Goal: Transaction & Acquisition: Download file/media

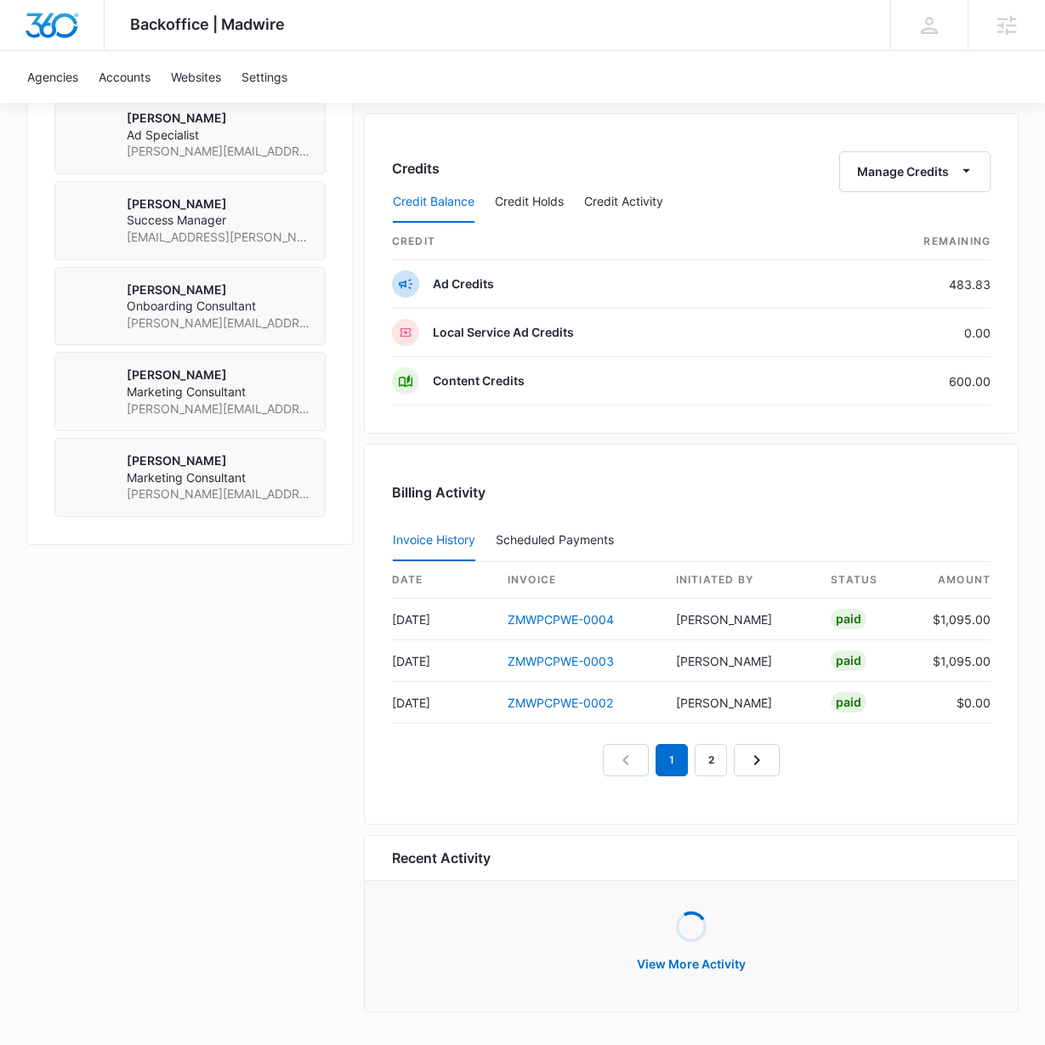
scroll to position [1288, 0]
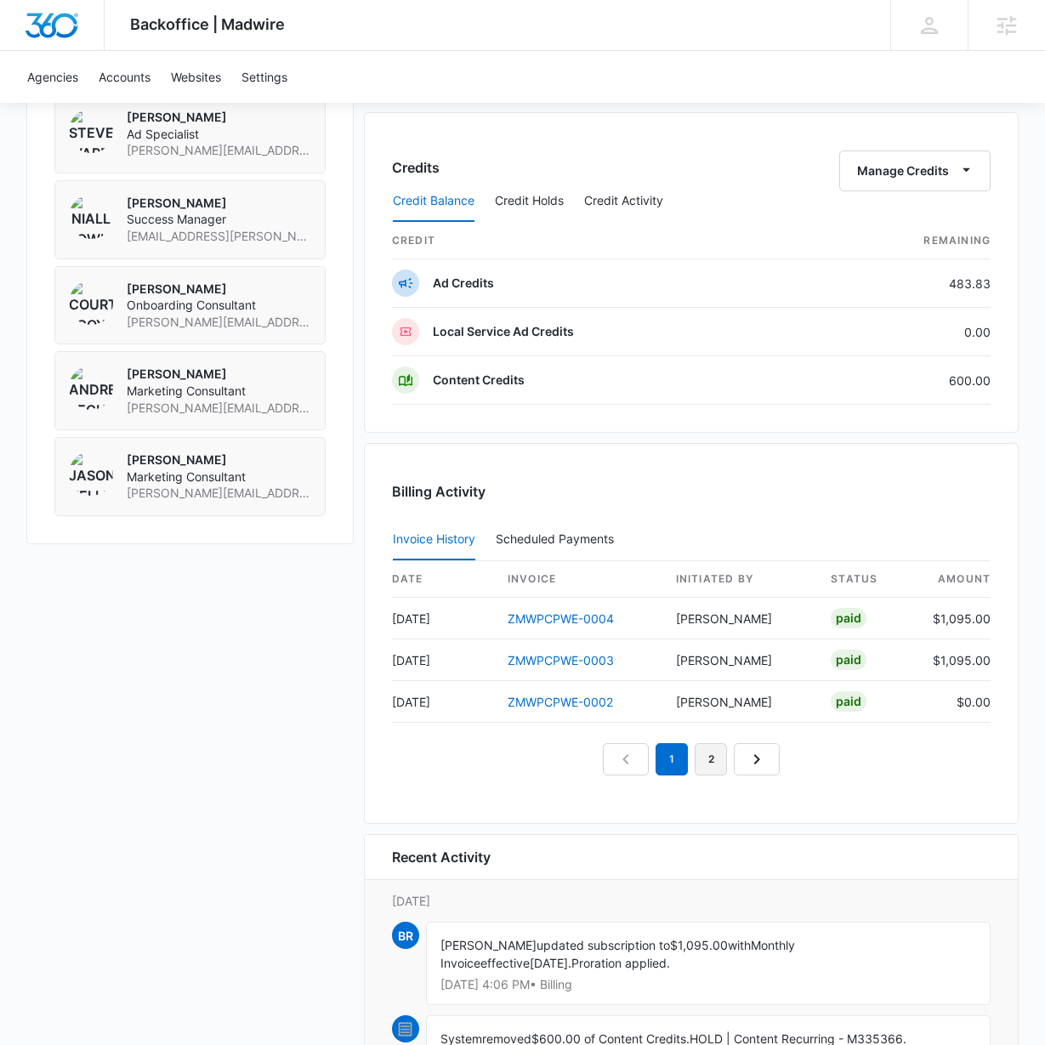
click at [713, 759] on link "2" at bounding box center [711, 759] width 32 height 32
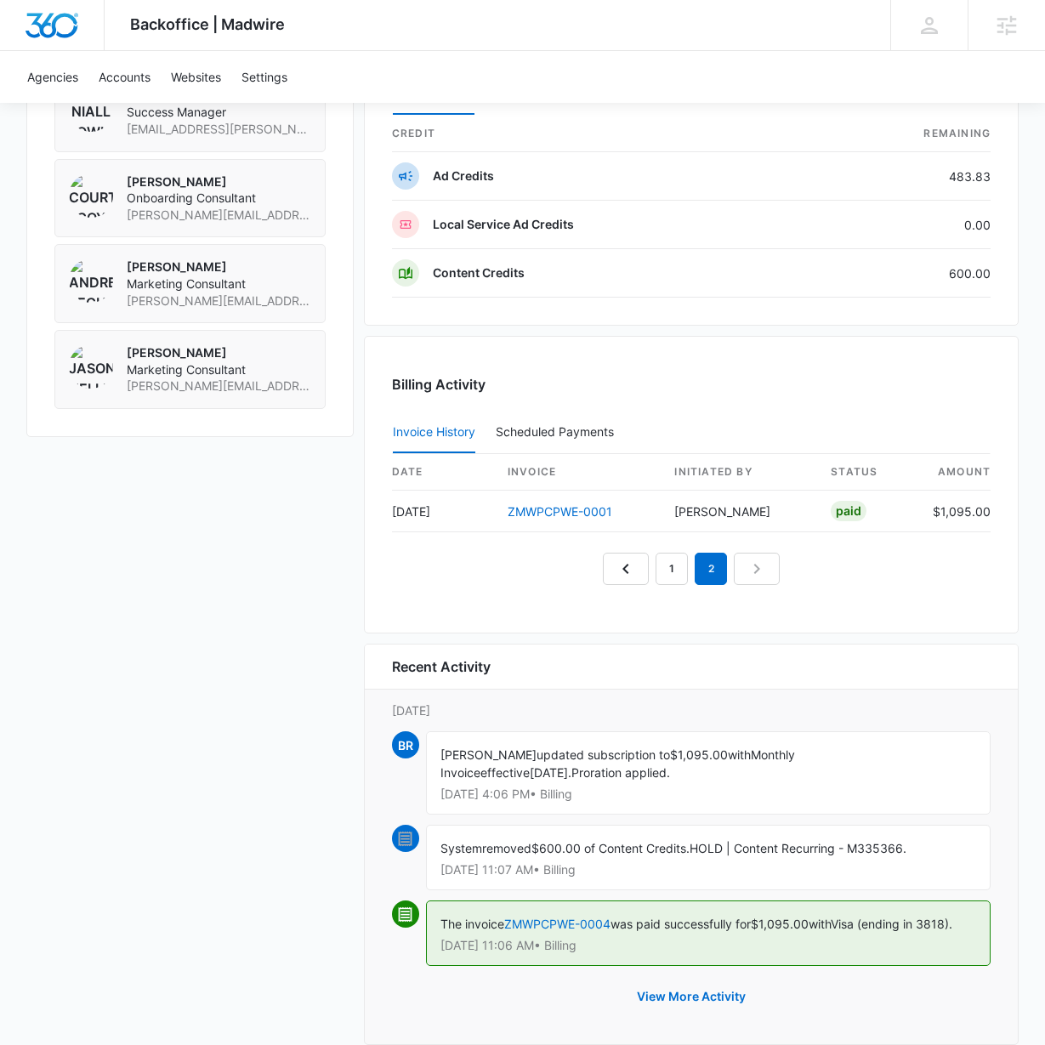
scroll to position [1427, 0]
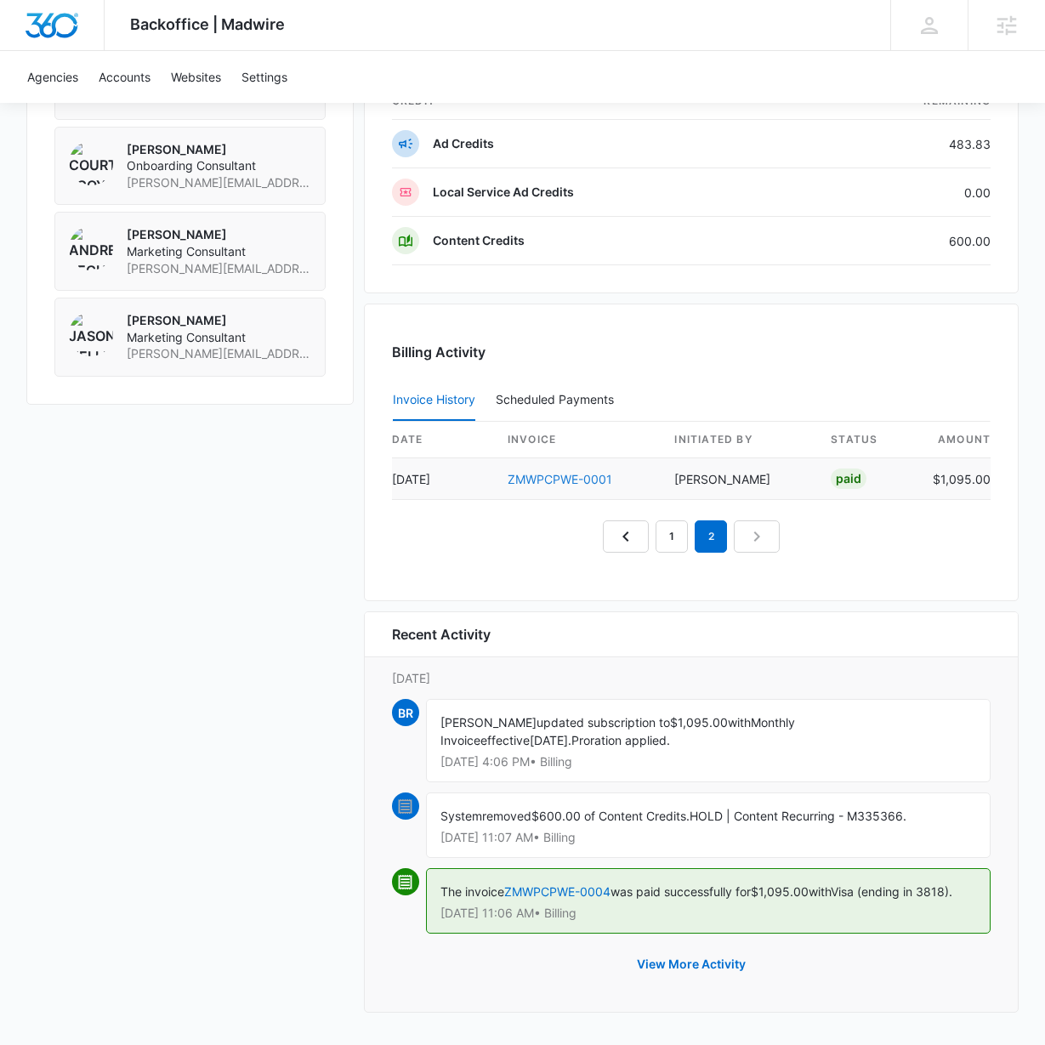
click at [542, 473] on link "ZMWPCPWE-0001" at bounding box center [560, 479] width 105 height 14
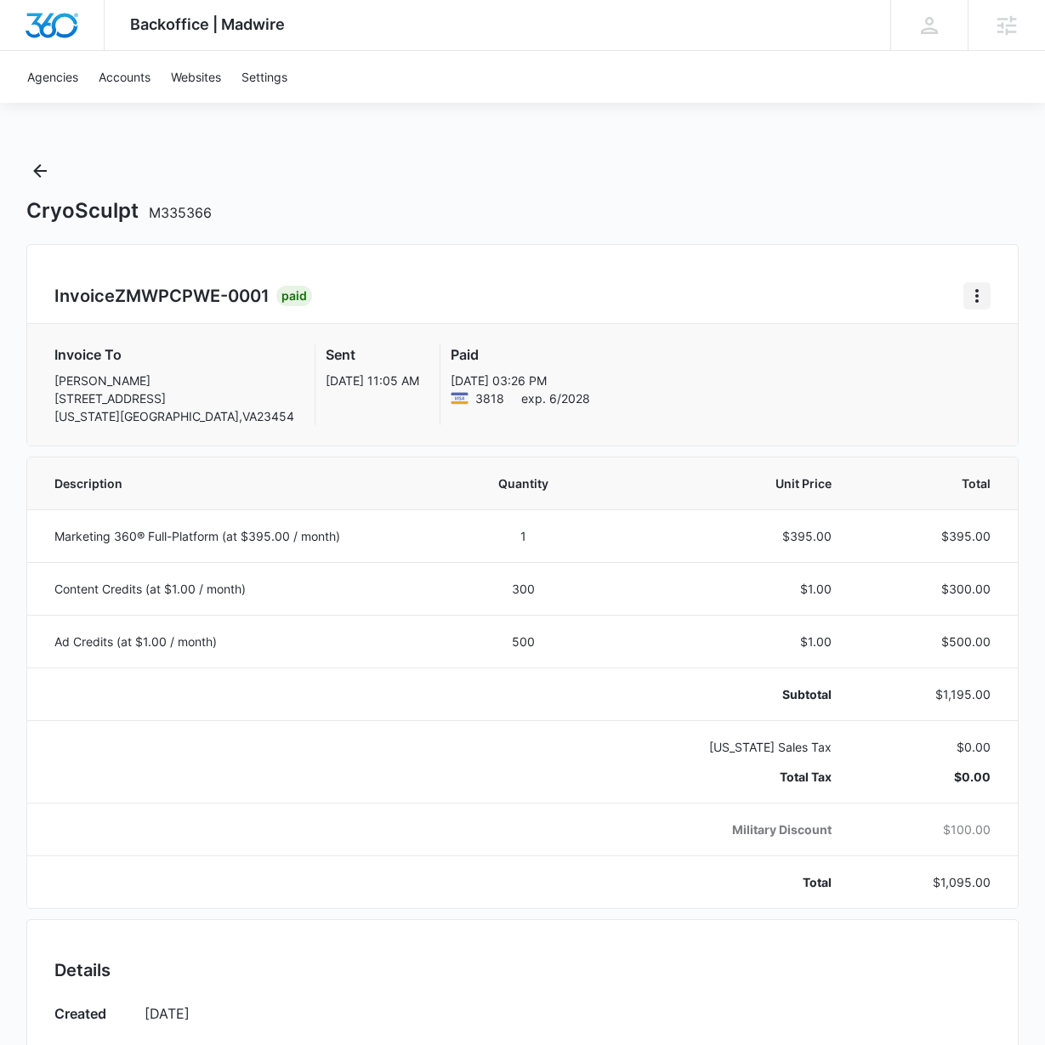
click at [982, 302] on icon "Home" at bounding box center [977, 296] width 20 height 20
click at [903, 342] on link "Download Invoice" at bounding box center [899, 343] width 99 height 14
